Goal: Navigation & Orientation: Understand site structure

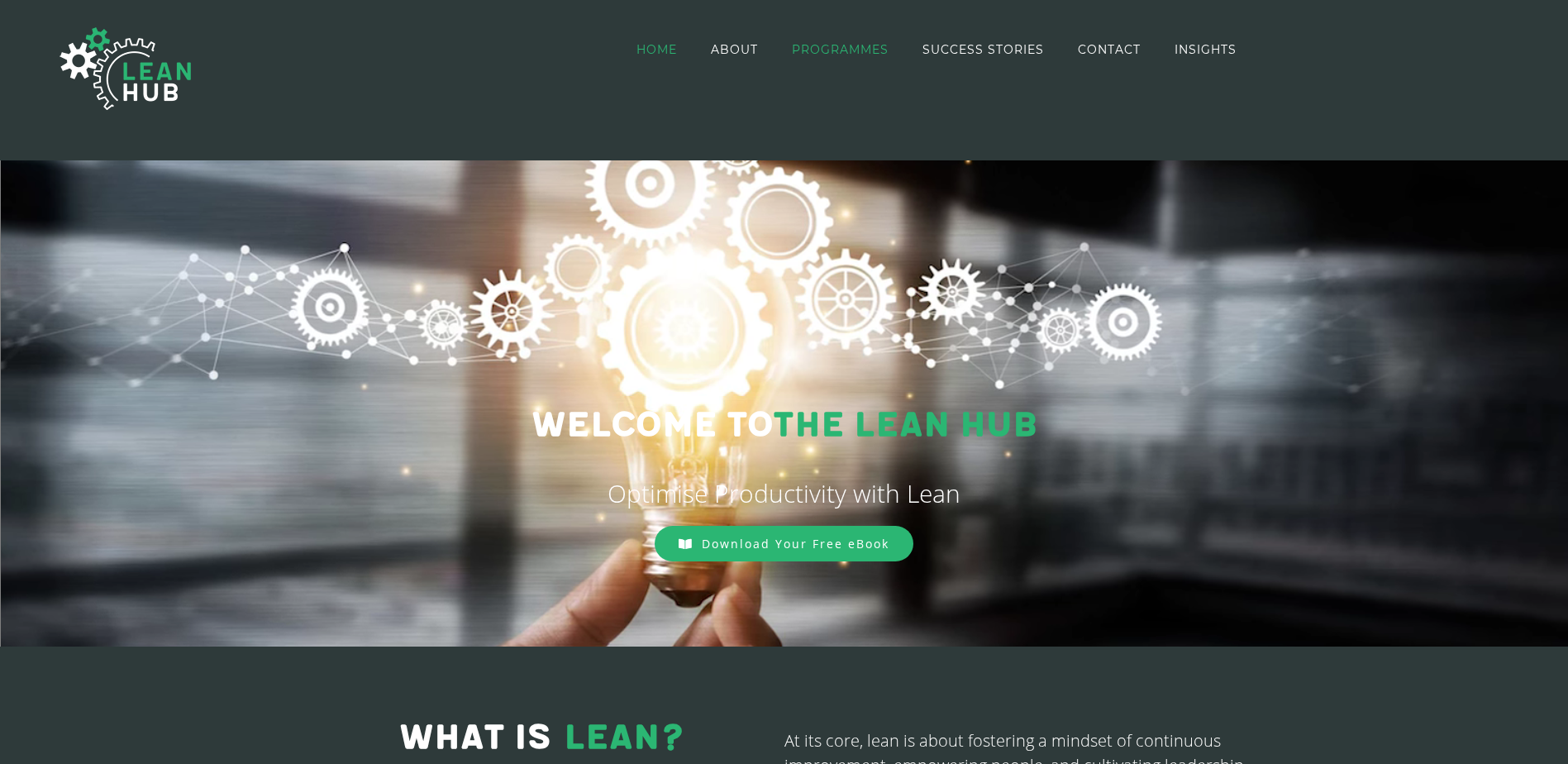
click at [856, 46] on span "PROGRAMMES" at bounding box center [840, 49] width 97 height 11
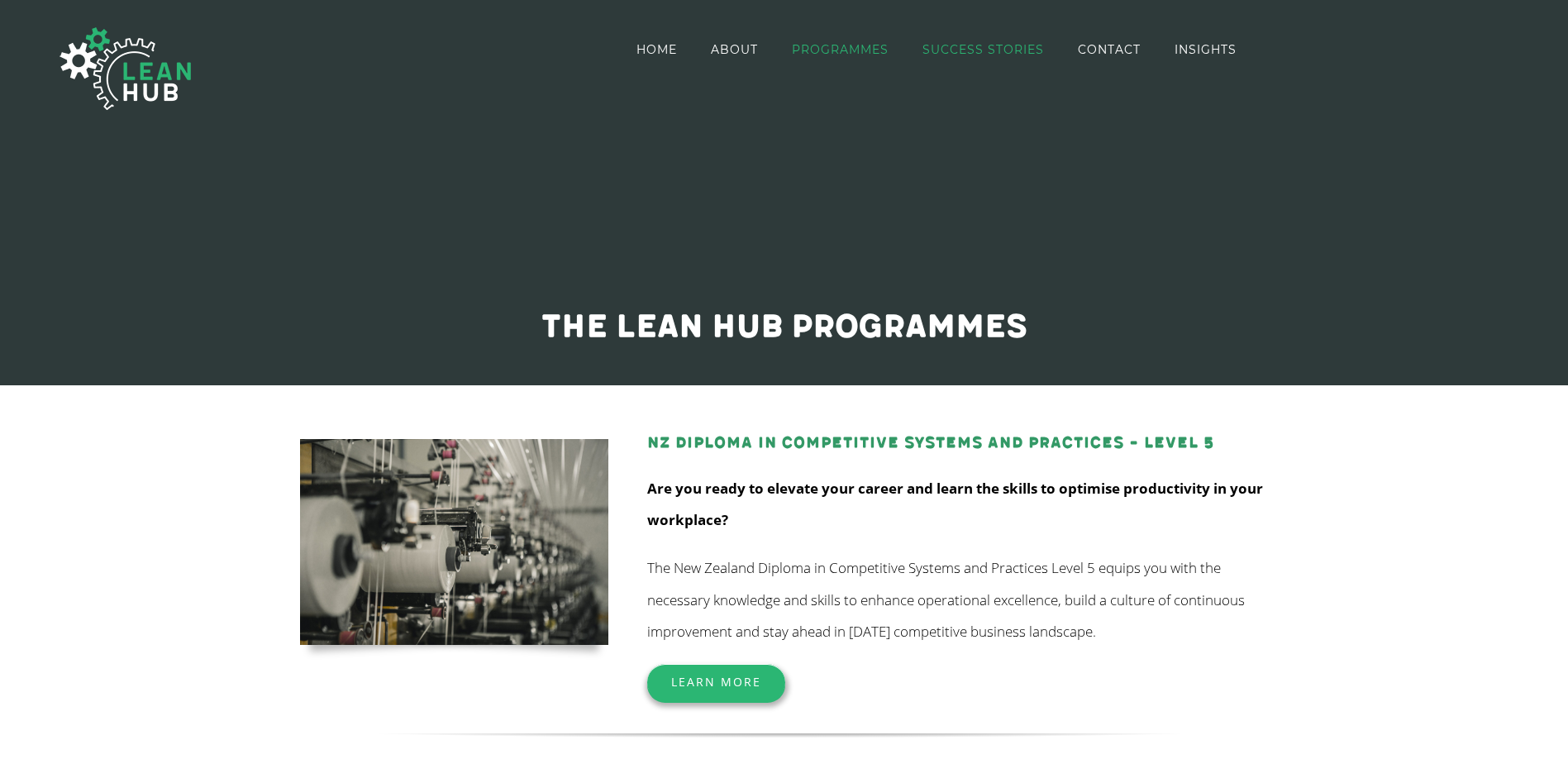
click at [984, 48] on span "SUCCESS STORIES" at bounding box center [982, 49] width 122 height 11
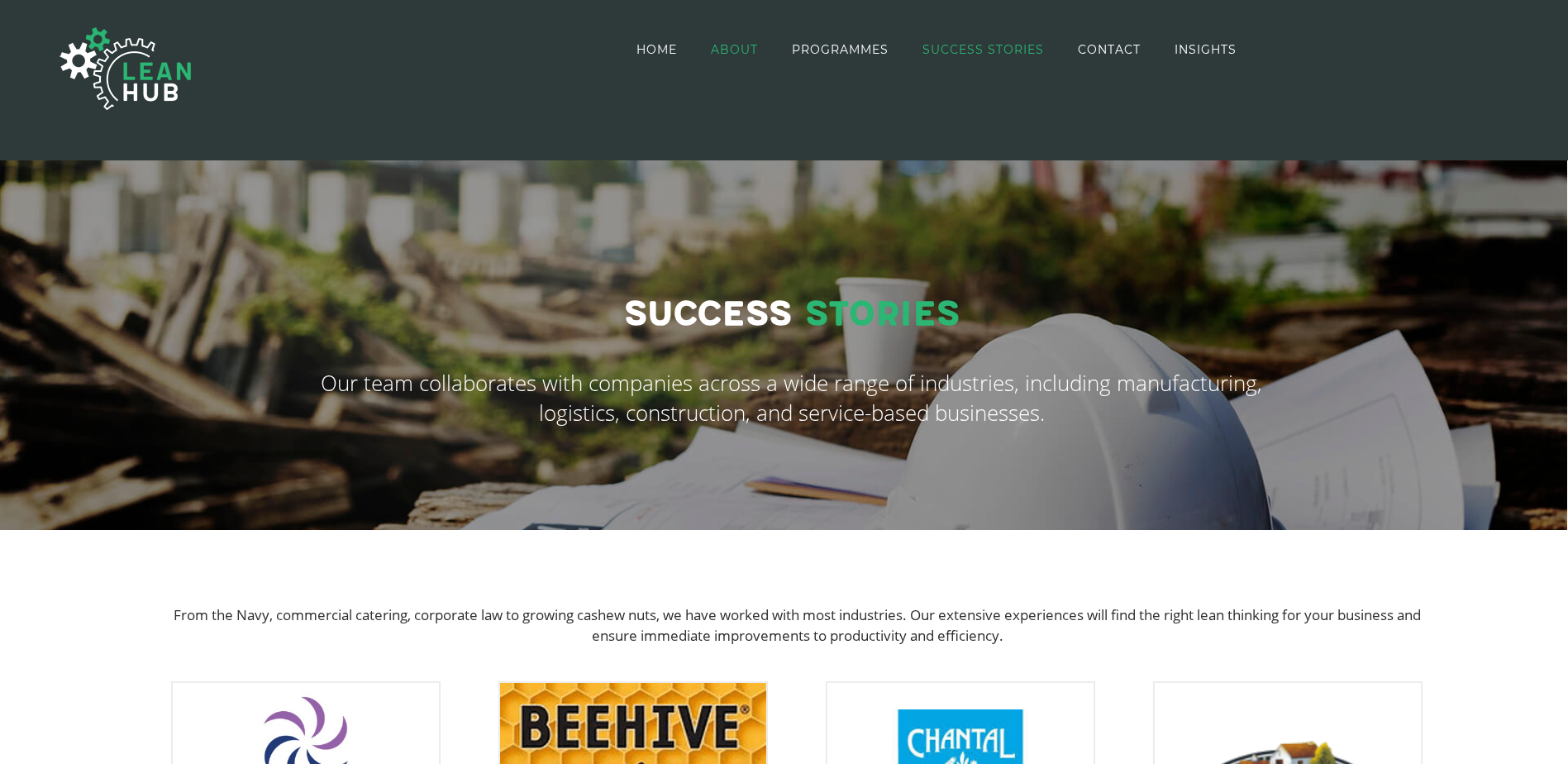
click at [731, 45] on span "ABOUT" at bounding box center [734, 49] width 47 height 11
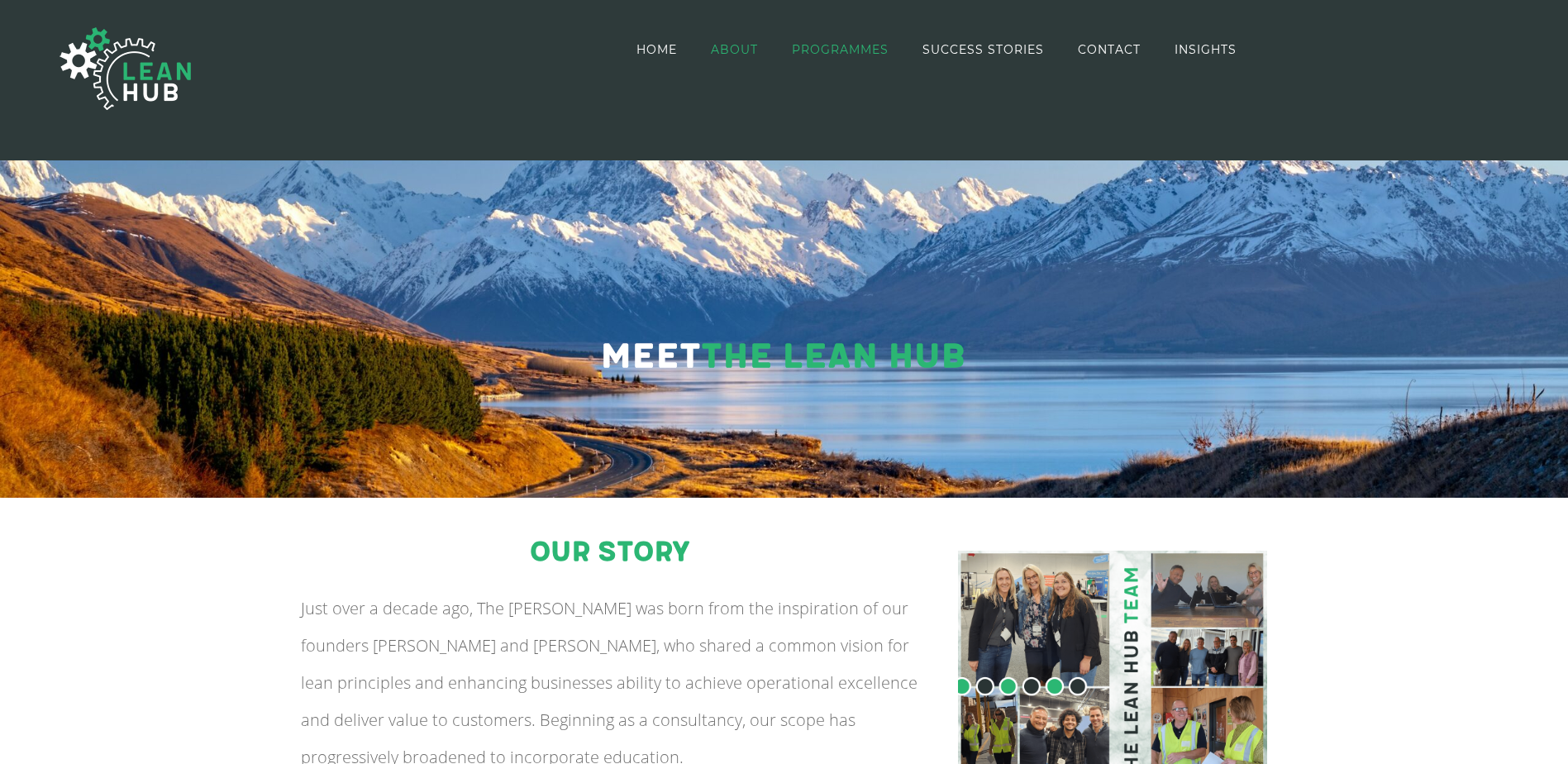
click at [840, 53] on span "PROGRAMMES" at bounding box center [840, 49] width 97 height 11
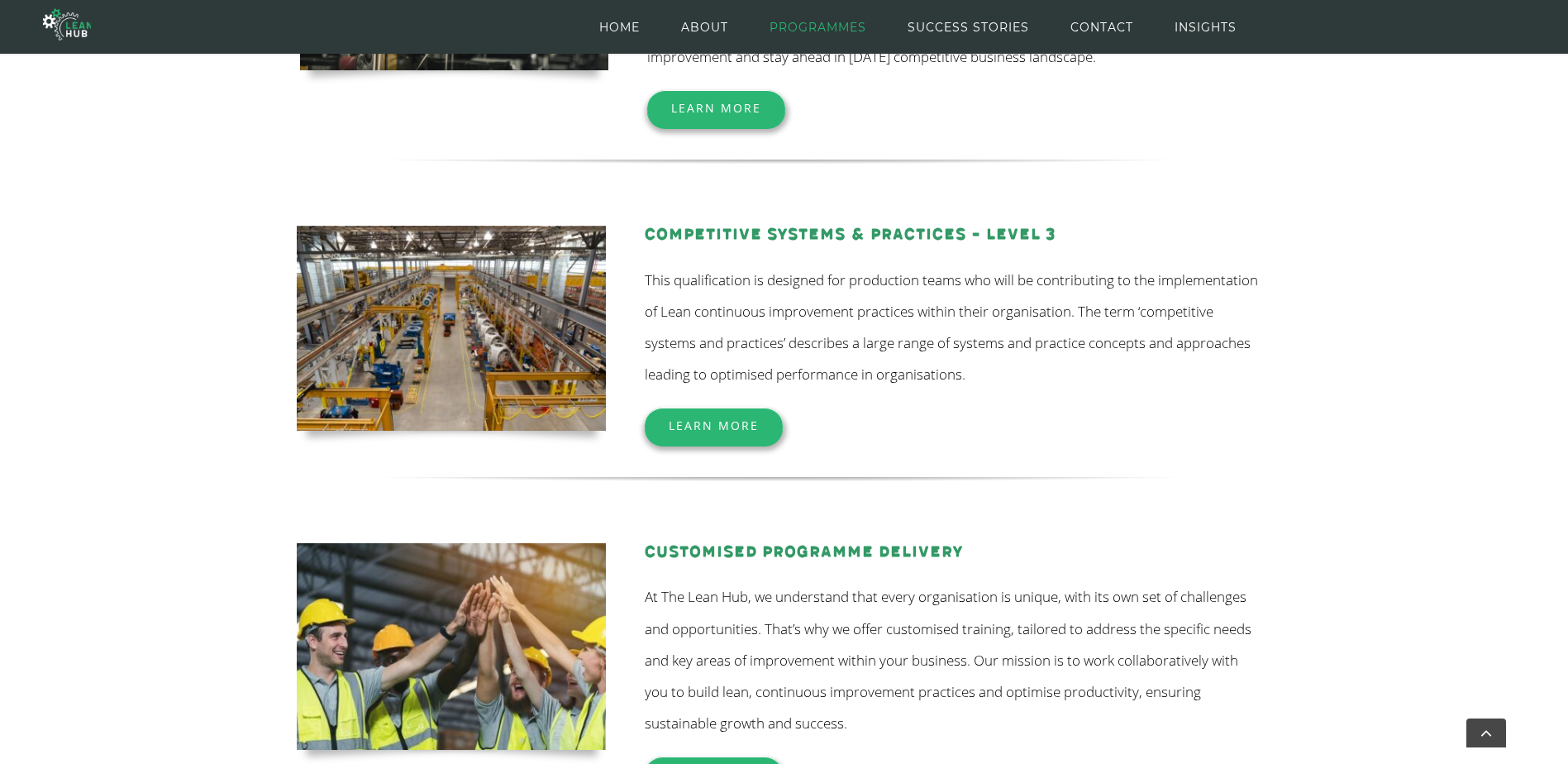
scroll to position [272, 0]
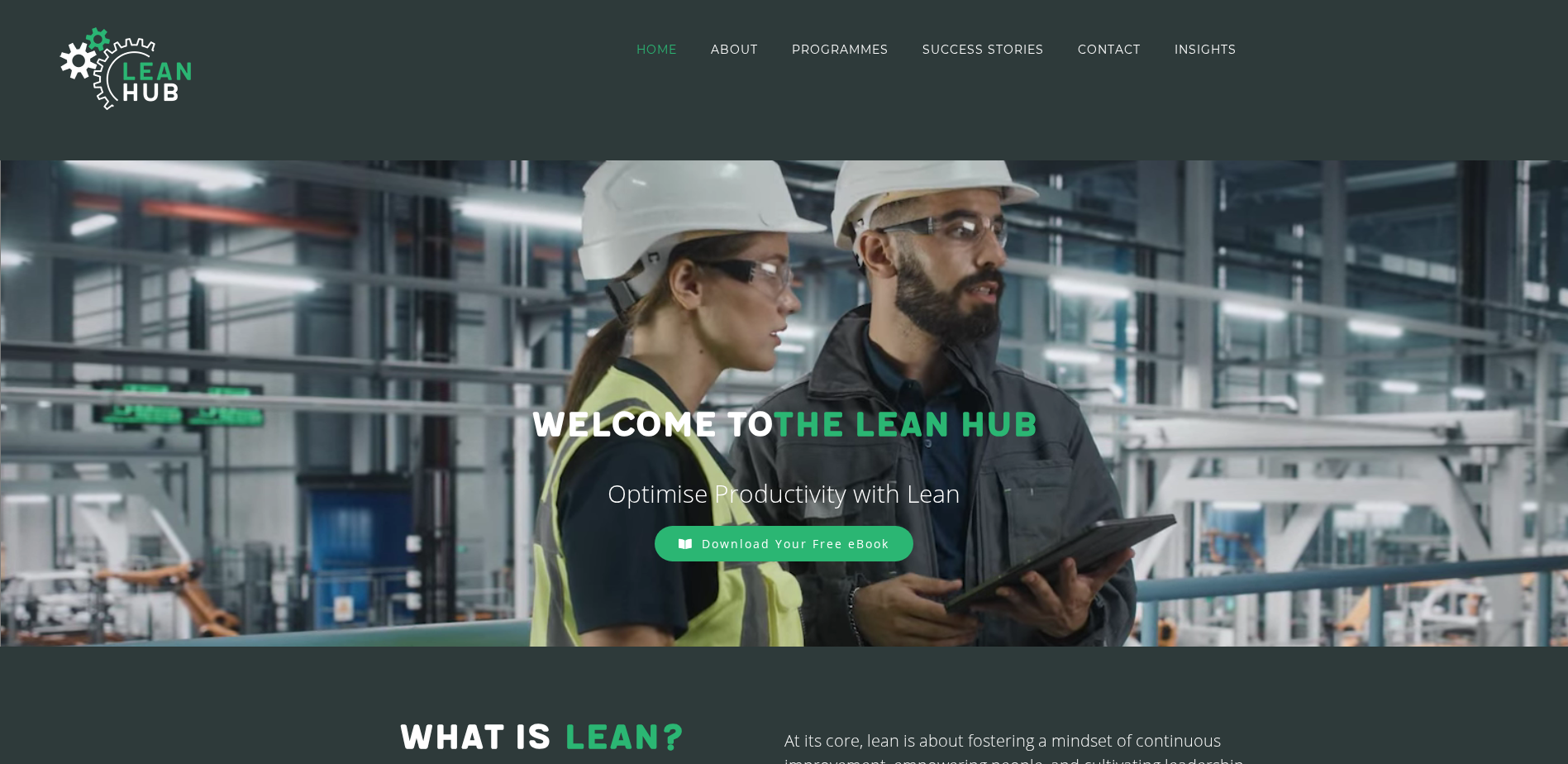
drag, startPoint x: 1543, startPoint y: 0, endPoint x: 1136, endPoint y: 203, distance: 454.8
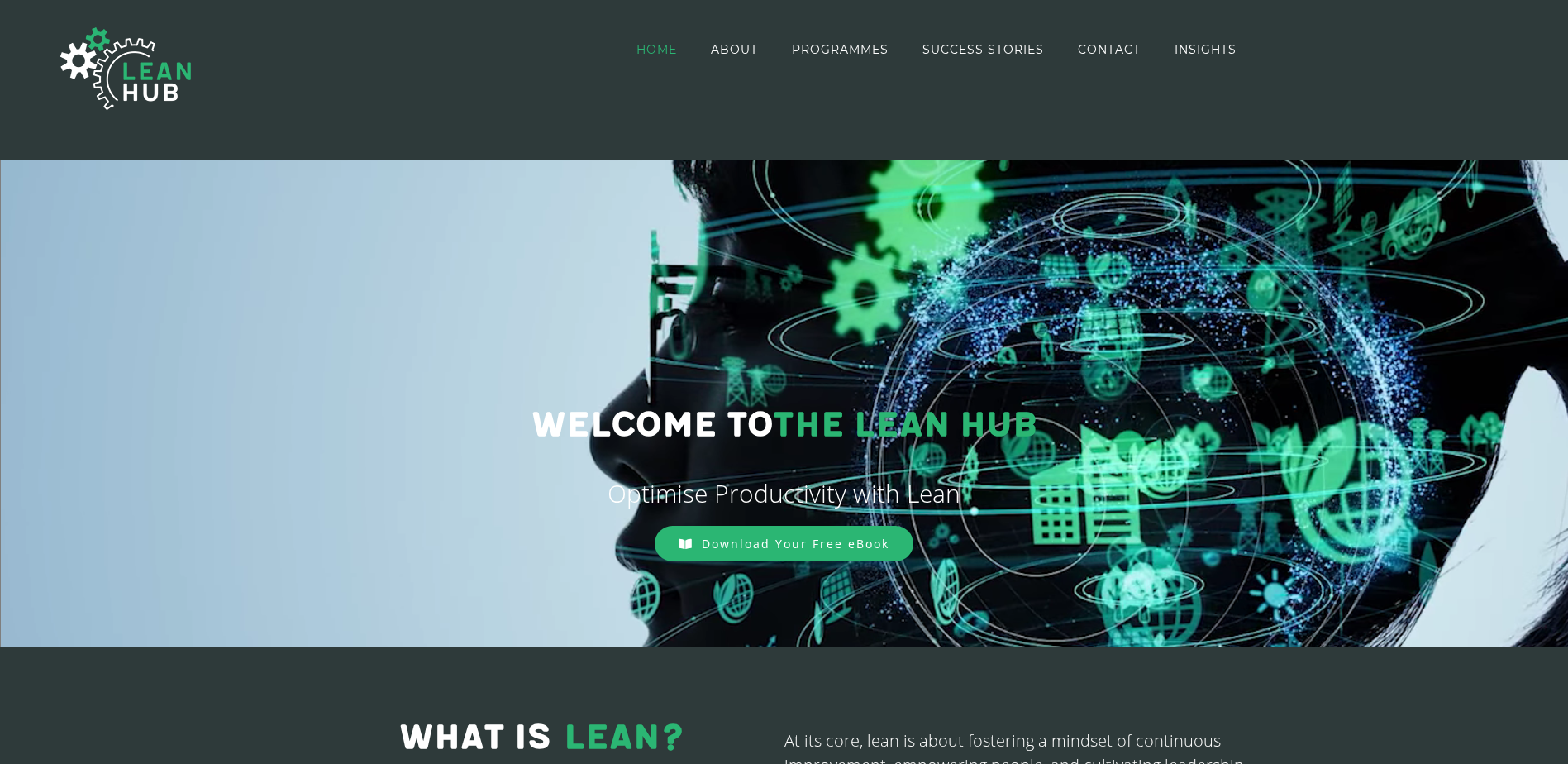
click at [1142, 208] on div at bounding box center [784, 404] width 1568 height 487
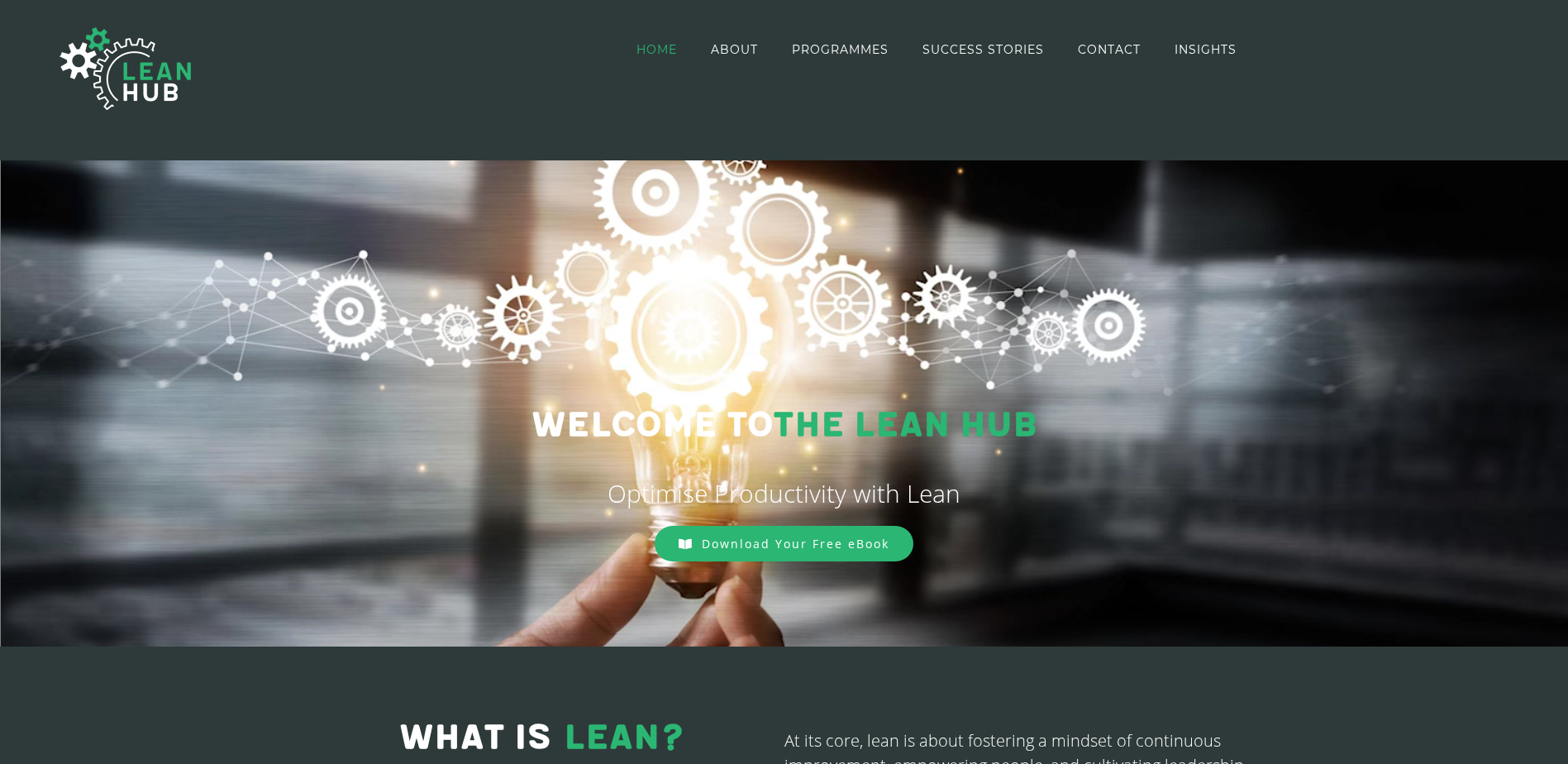
drag, startPoint x: 663, startPoint y: 1, endPoint x: 506, endPoint y: 103, distance: 187.2
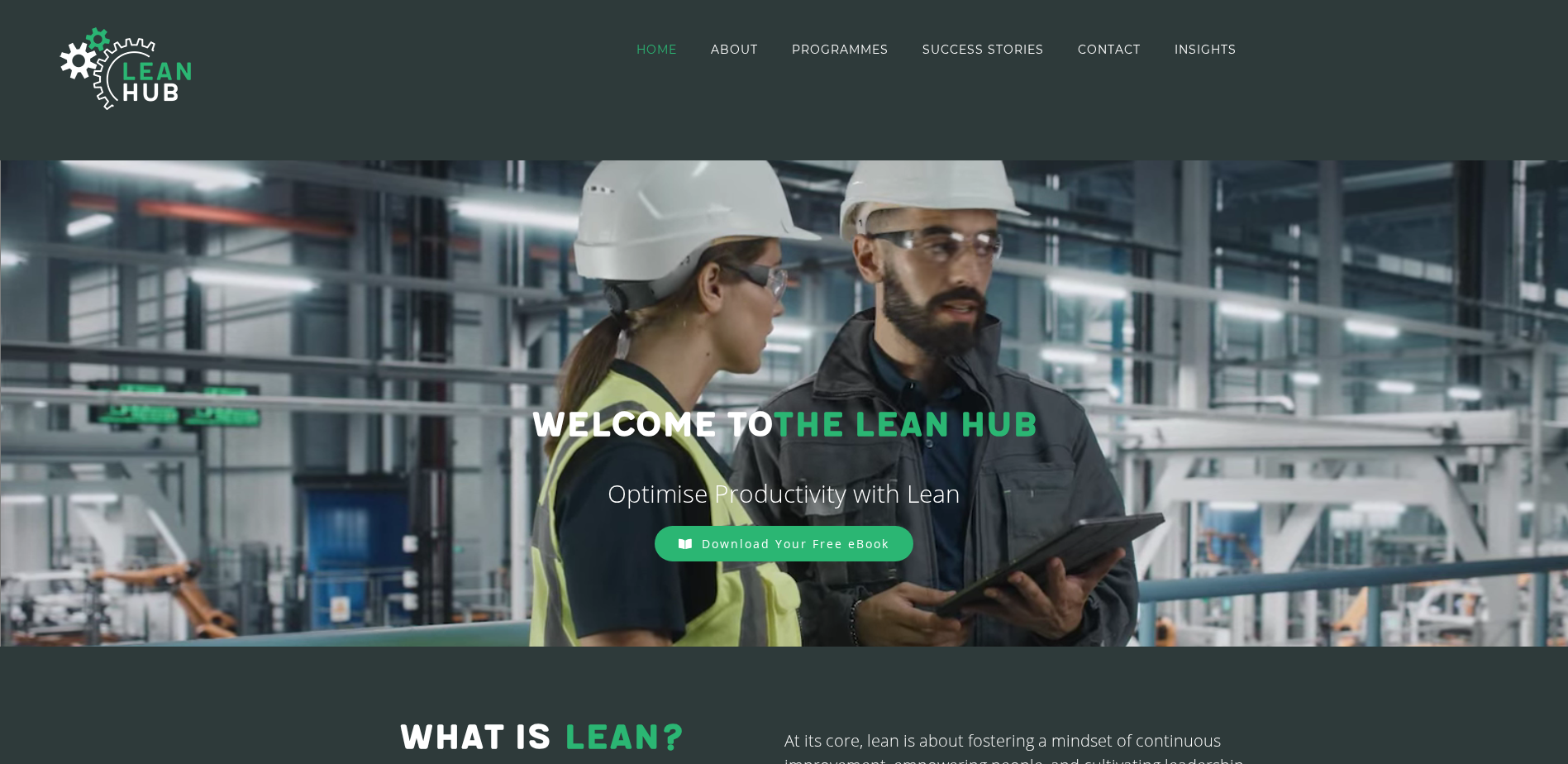
click at [497, 108] on div "HOME ABOUT PROGRAMMES SUCCESS STORIES CONTACT INSIGHTS HOME ABOUT PROGRAMMES SU…" at bounding box center [784, 80] width 1519 height 160
